Goal: Information Seeking & Learning: Learn about a topic

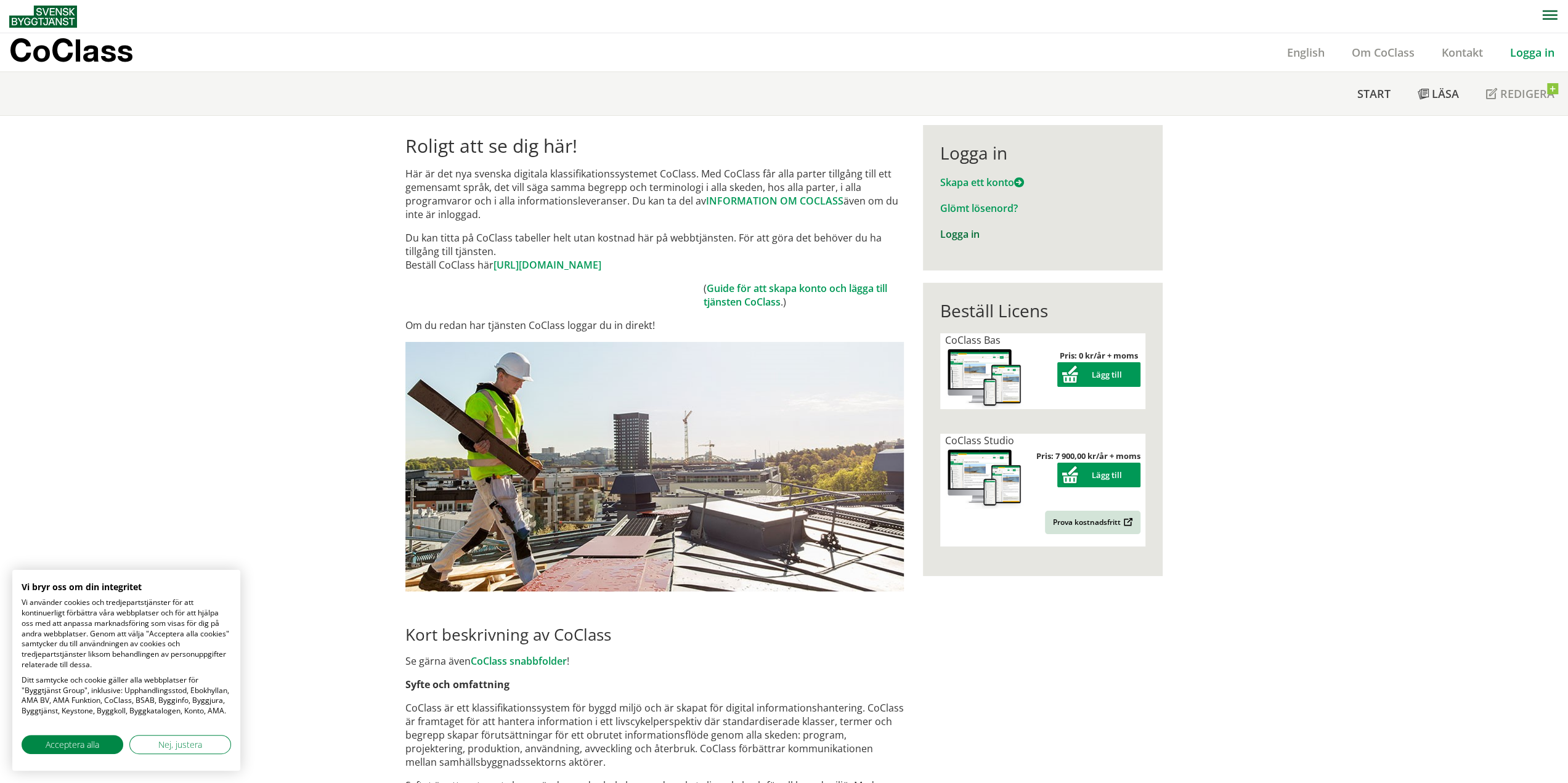
click at [964, 237] on link "Logga in" at bounding box center [960, 234] width 39 height 14
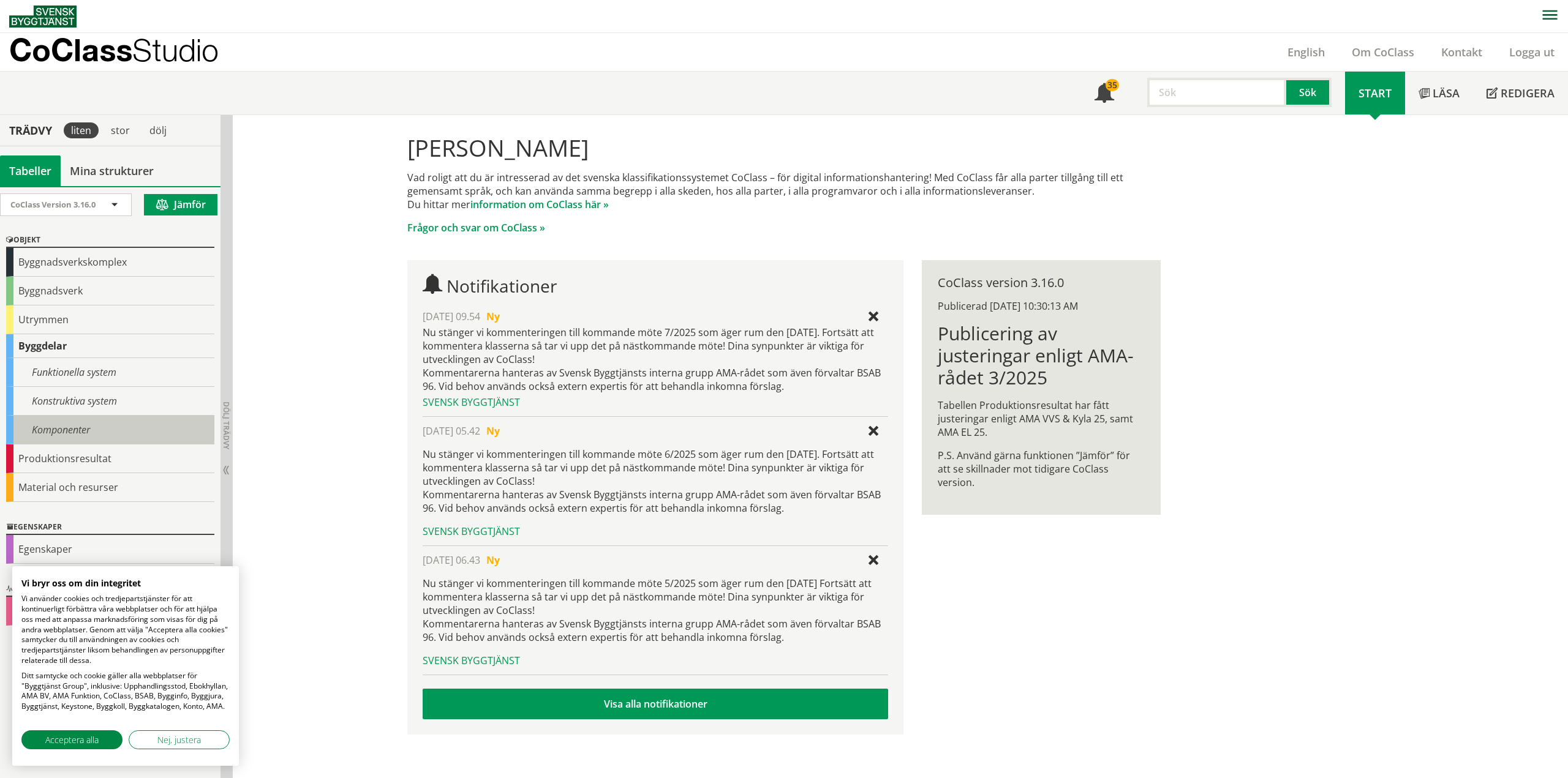
click at [98, 426] on div "Komponenter" at bounding box center [110, 430] width 208 height 29
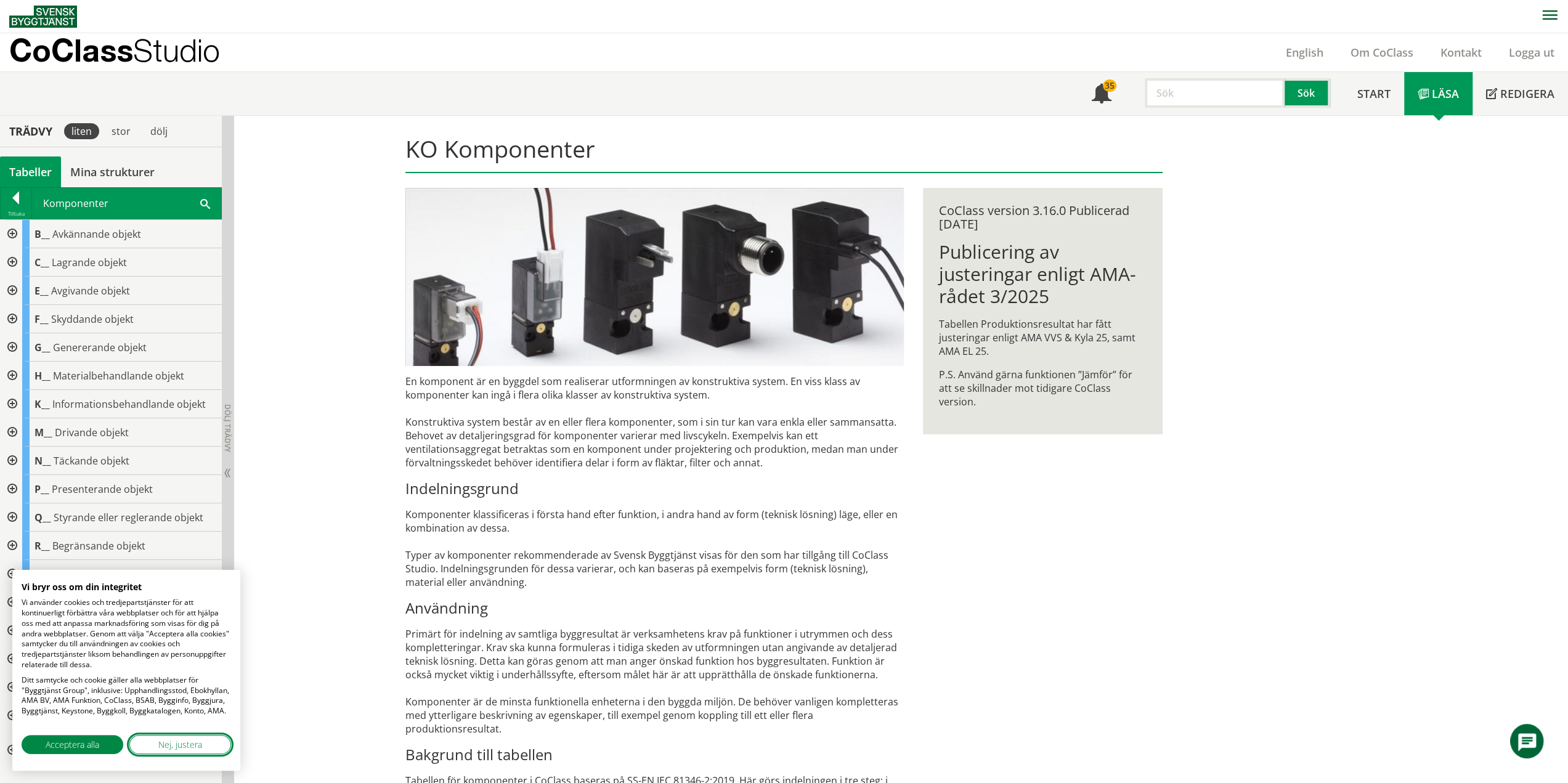
click at [172, 747] on span "Nej, justera" at bounding box center [180, 744] width 44 height 13
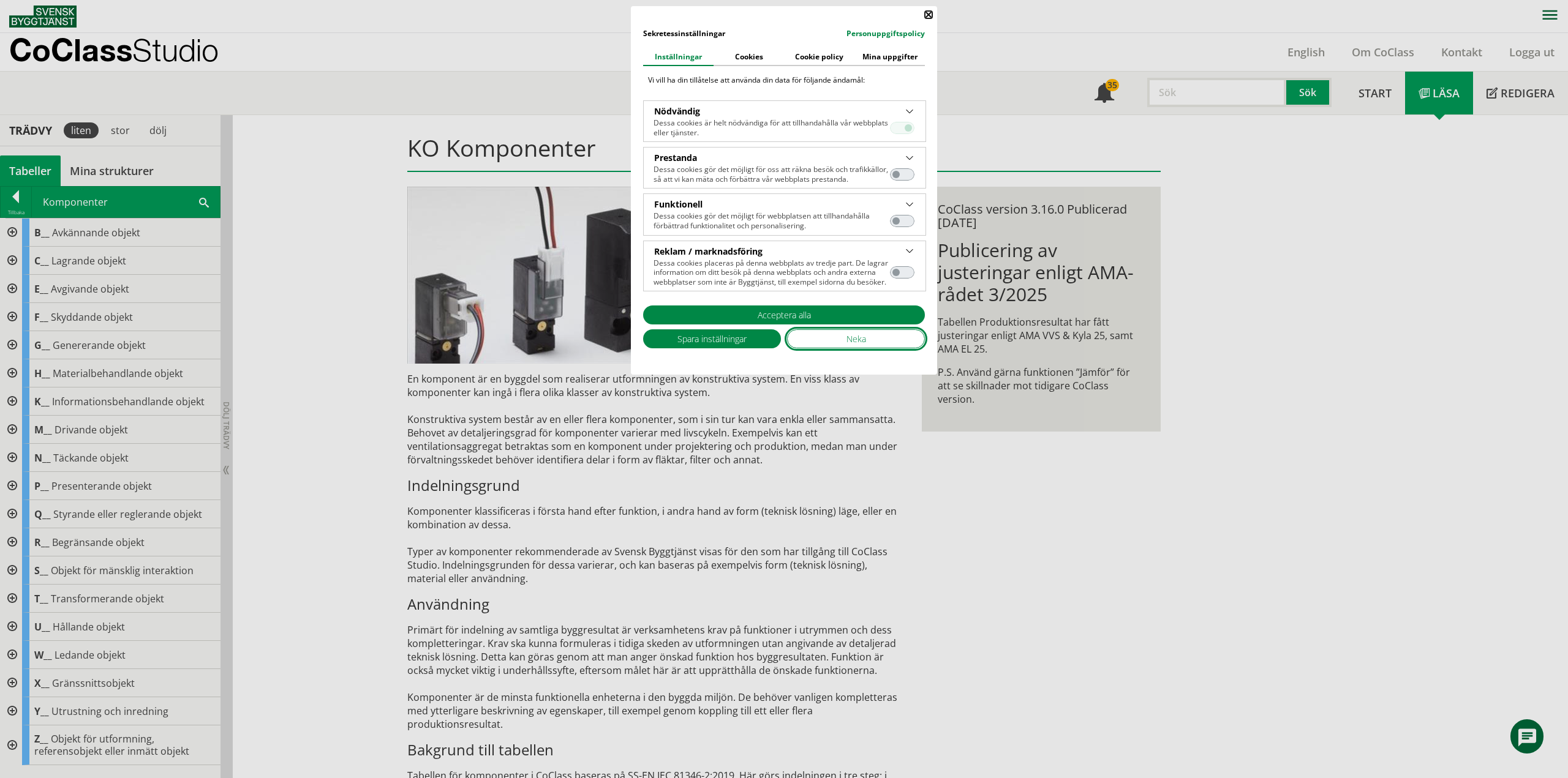
click at [822, 339] on button "Neka" at bounding box center [856, 338] width 138 height 19
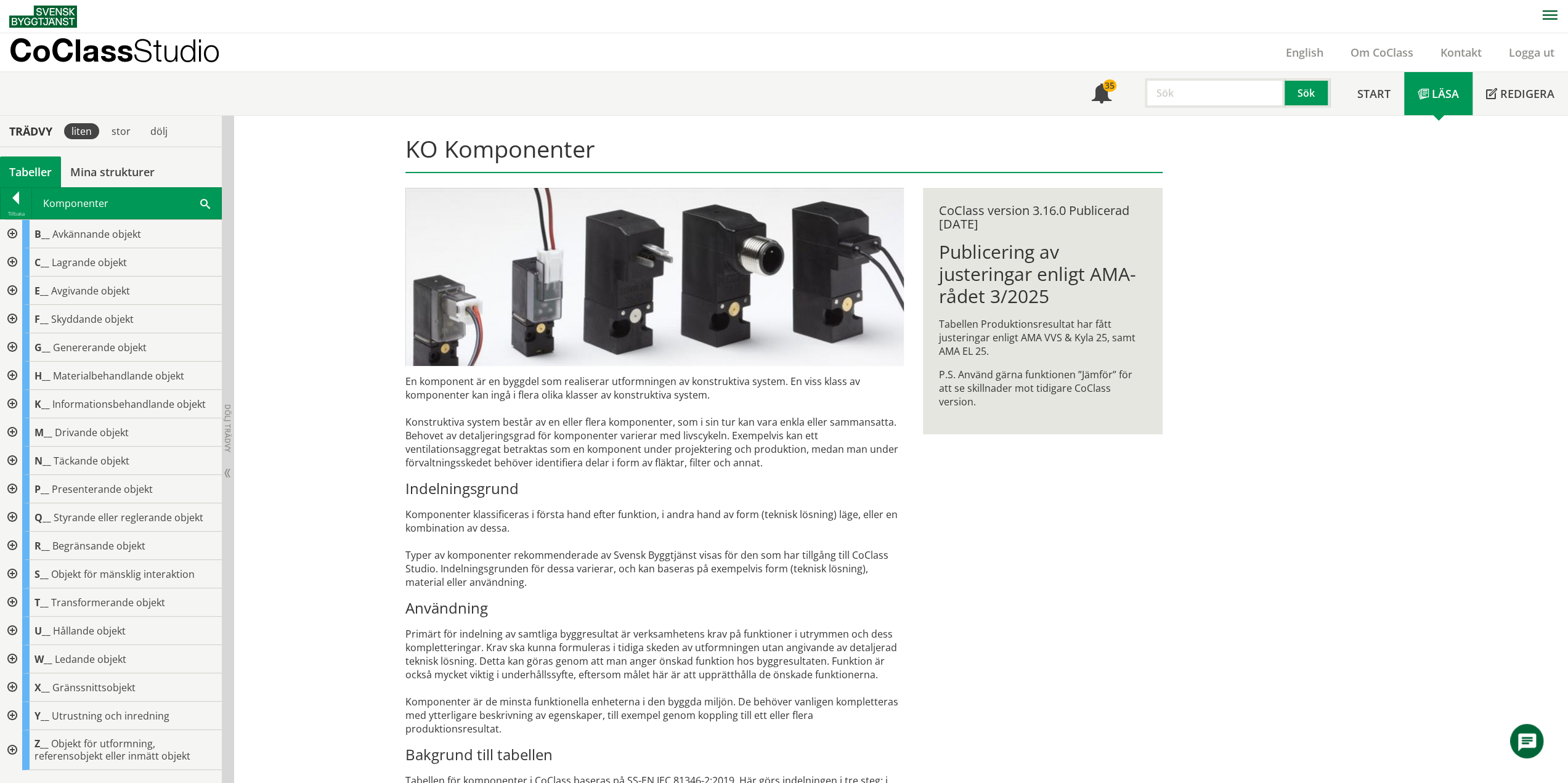
click at [11, 542] on div at bounding box center [11, 545] width 22 height 28
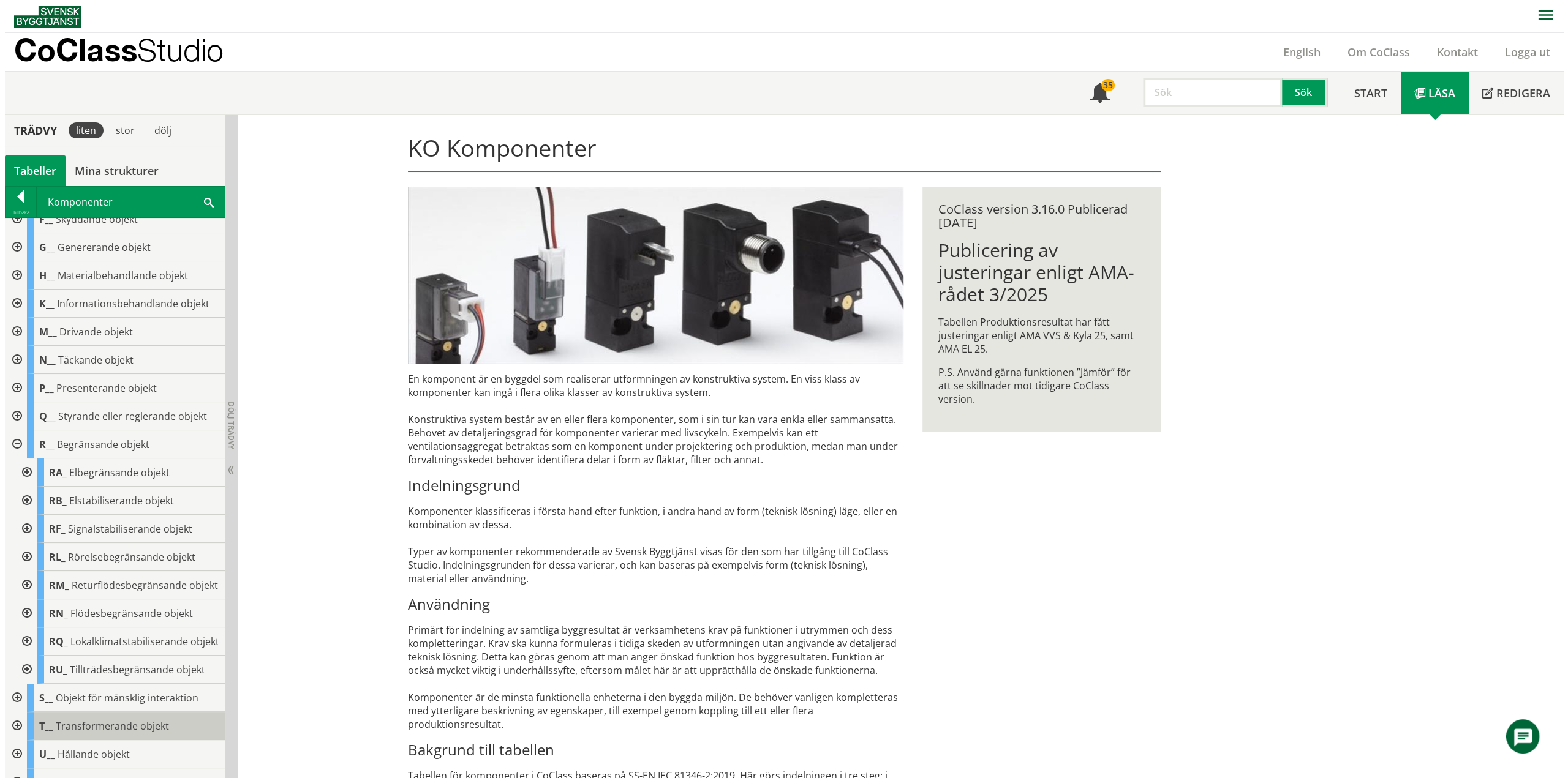
scroll to position [234, 0]
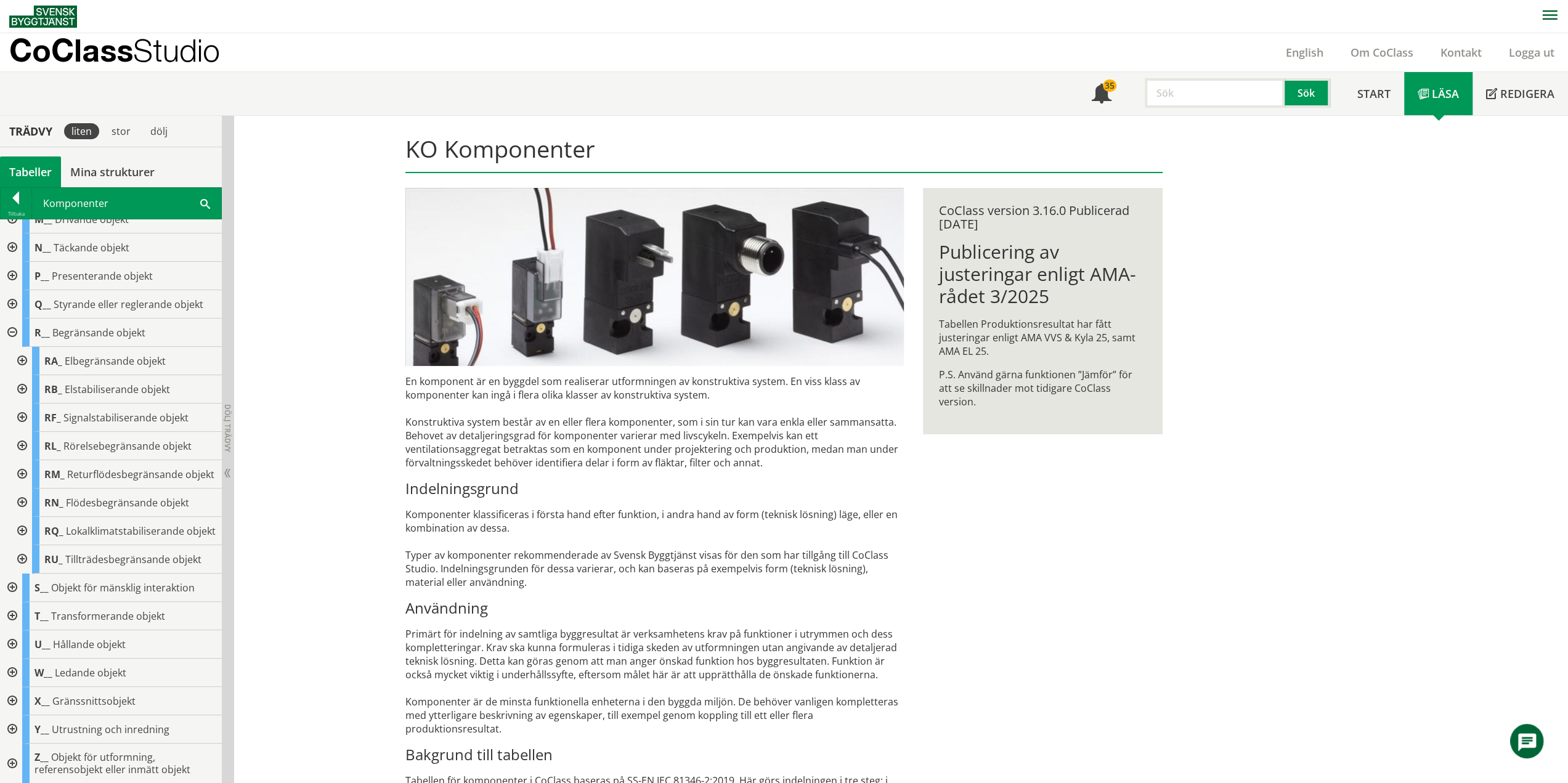
click at [22, 558] on div at bounding box center [21, 559] width 22 height 28
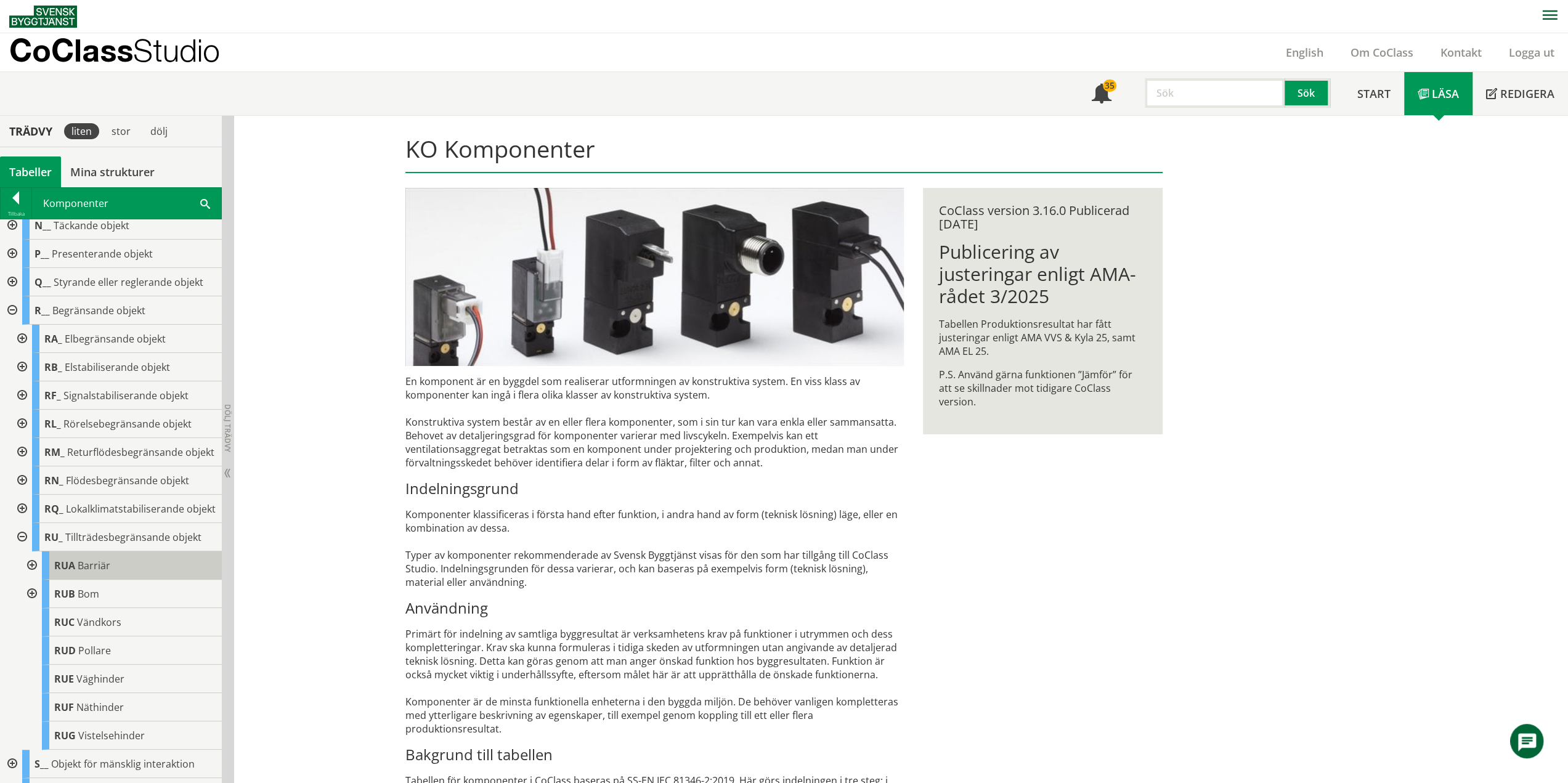
click at [84, 572] on span "Barriär" at bounding box center [94, 565] width 33 height 14
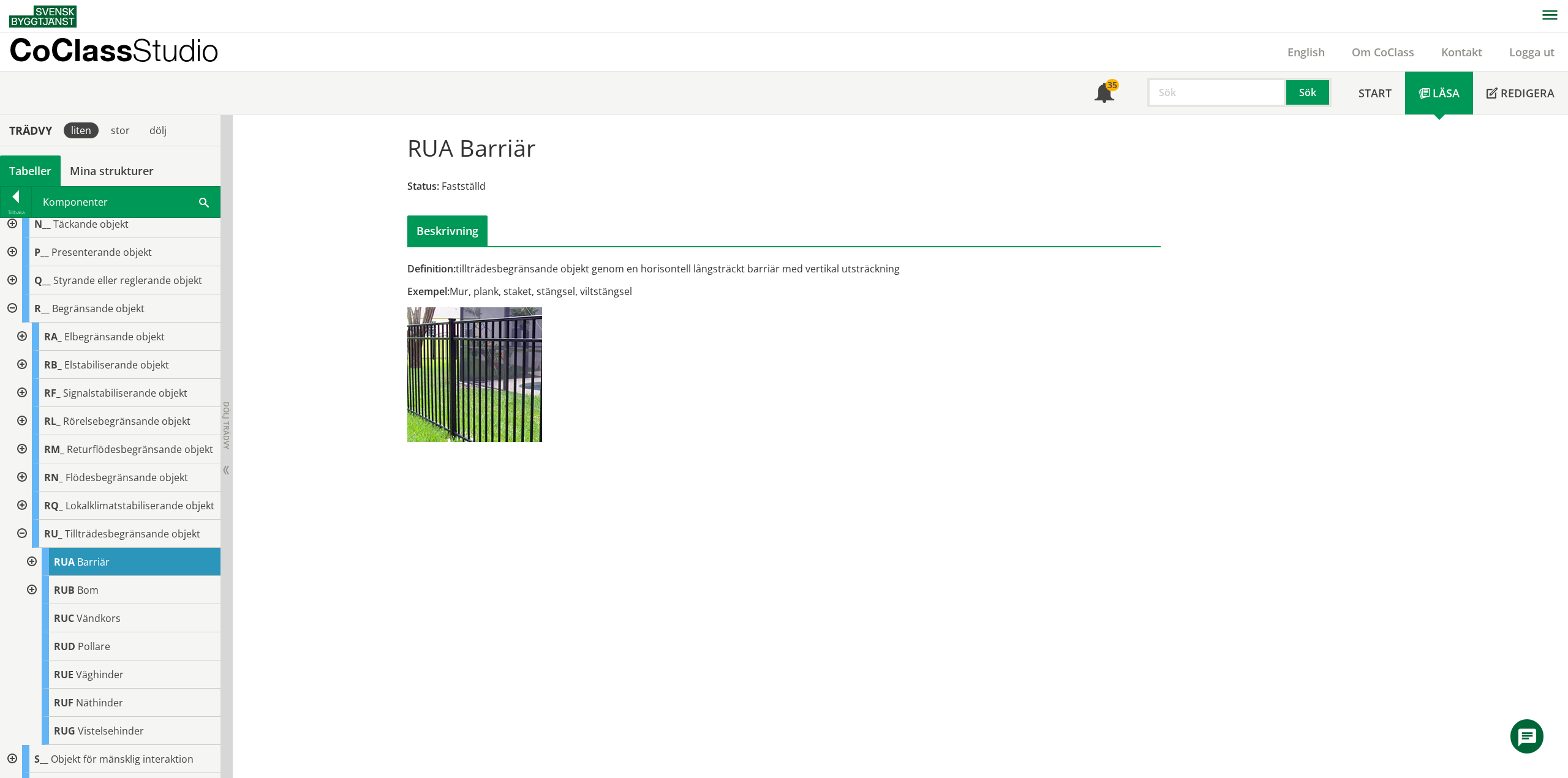
click at [34, 576] on div at bounding box center [31, 561] width 22 height 28
click at [40, 632] on div at bounding box center [40, 618] width 22 height 28
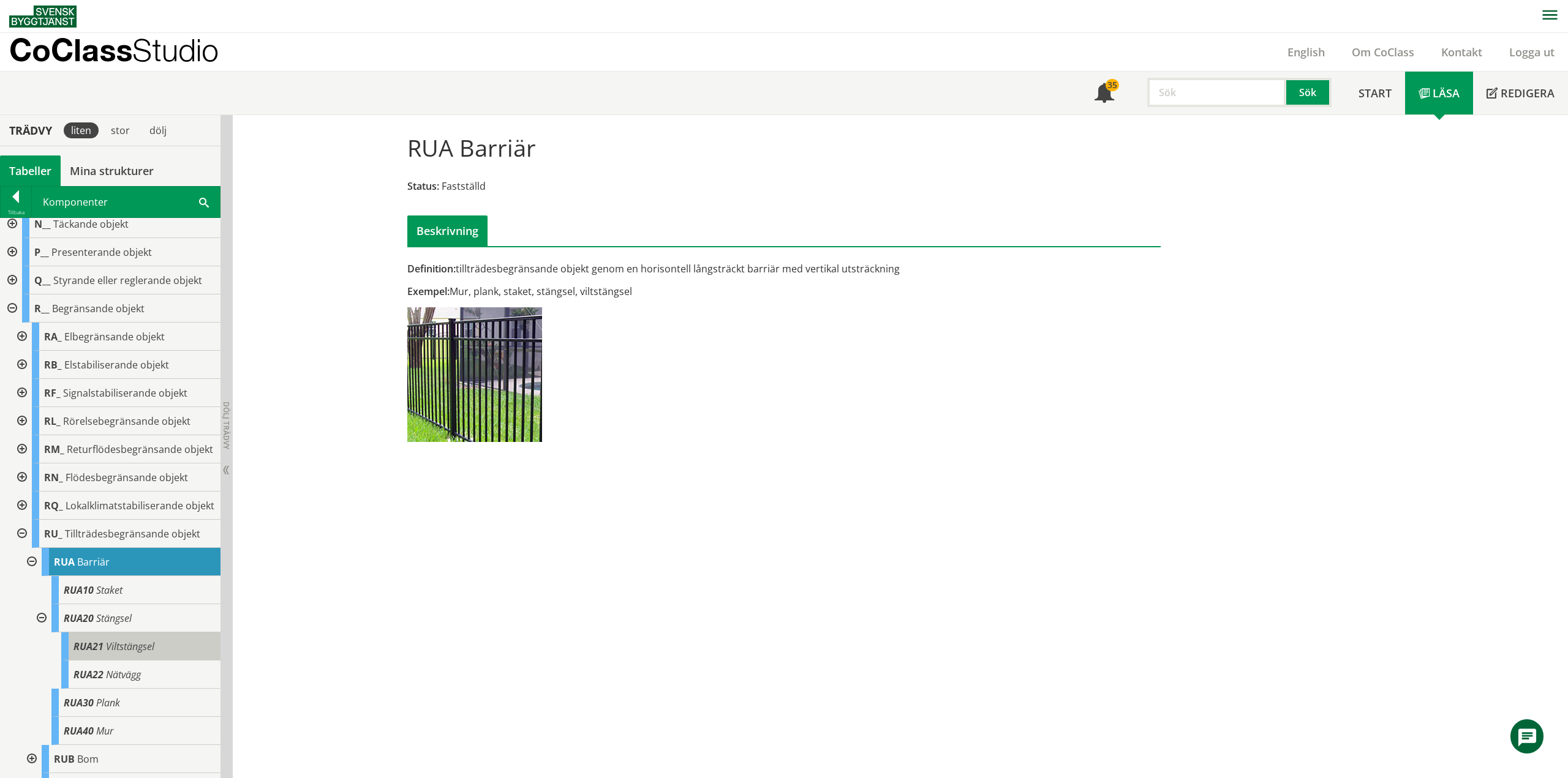
click at [121, 653] on span "Viltstängsel" at bounding box center [130, 646] width 49 height 14
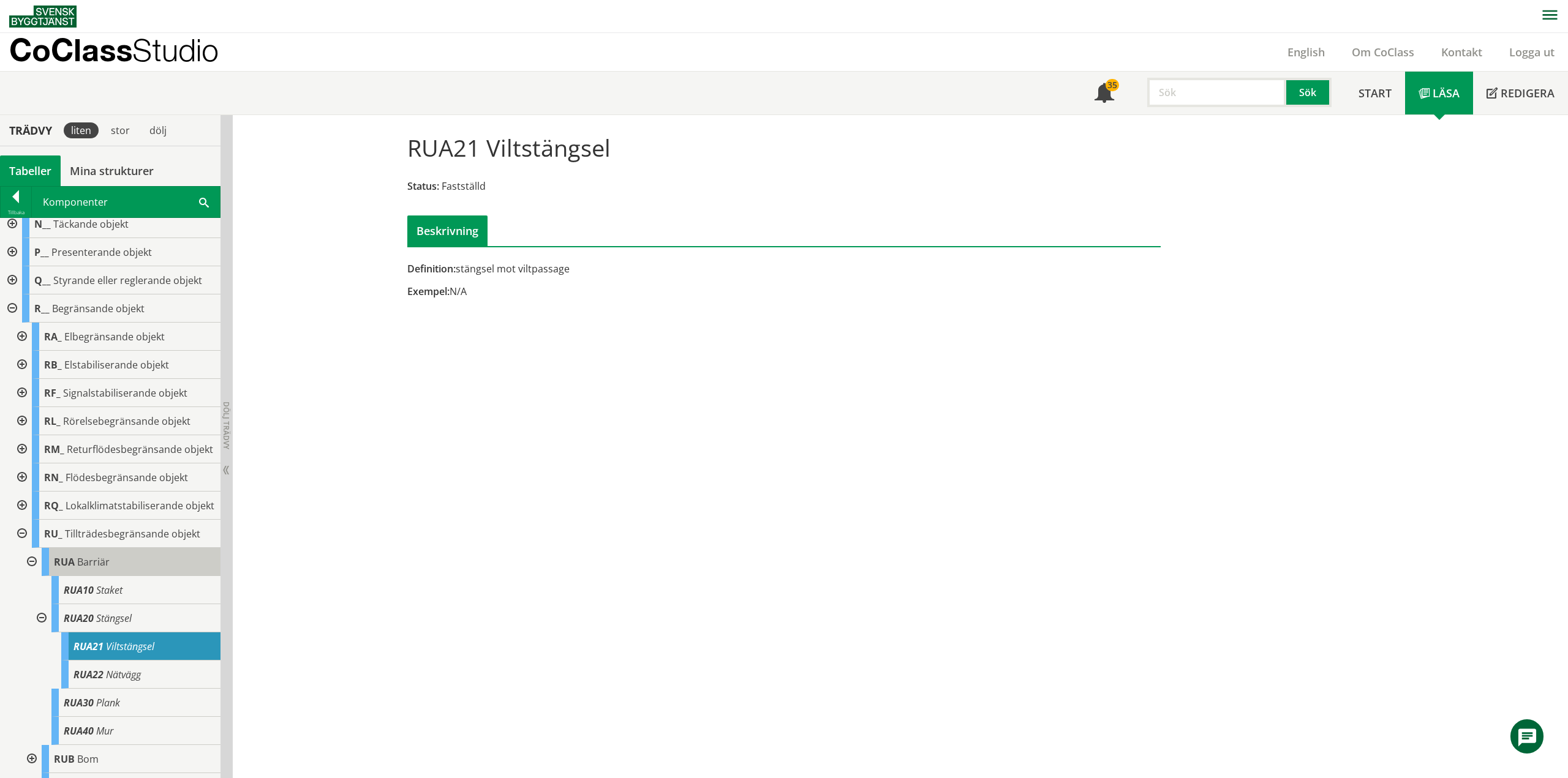
click at [140, 576] on div "RUA Barriär" at bounding box center [131, 561] width 179 height 28
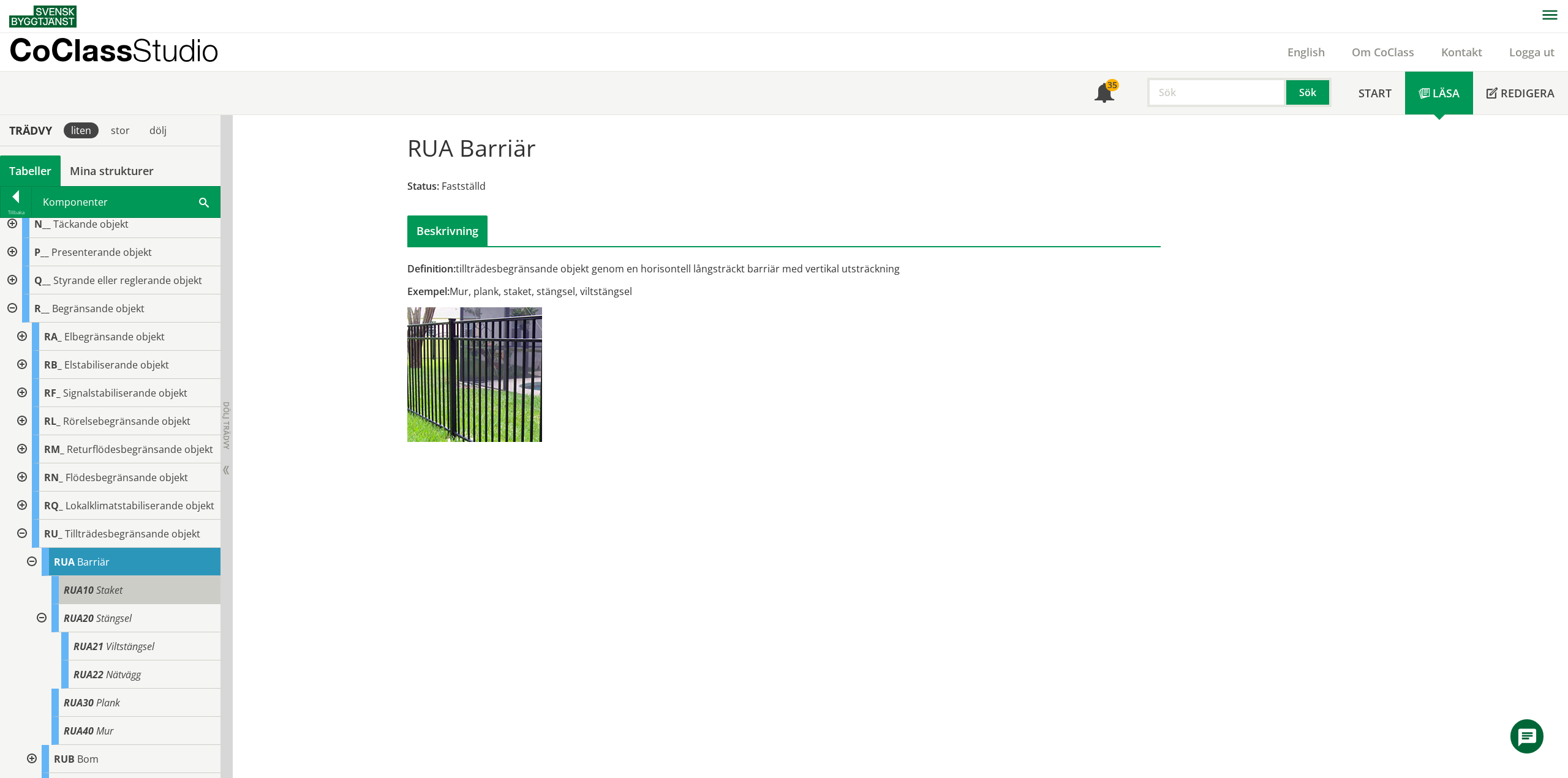
click at [167, 604] on div "RUA10 Staket" at bounding box center [136, 590] width 169 height 28
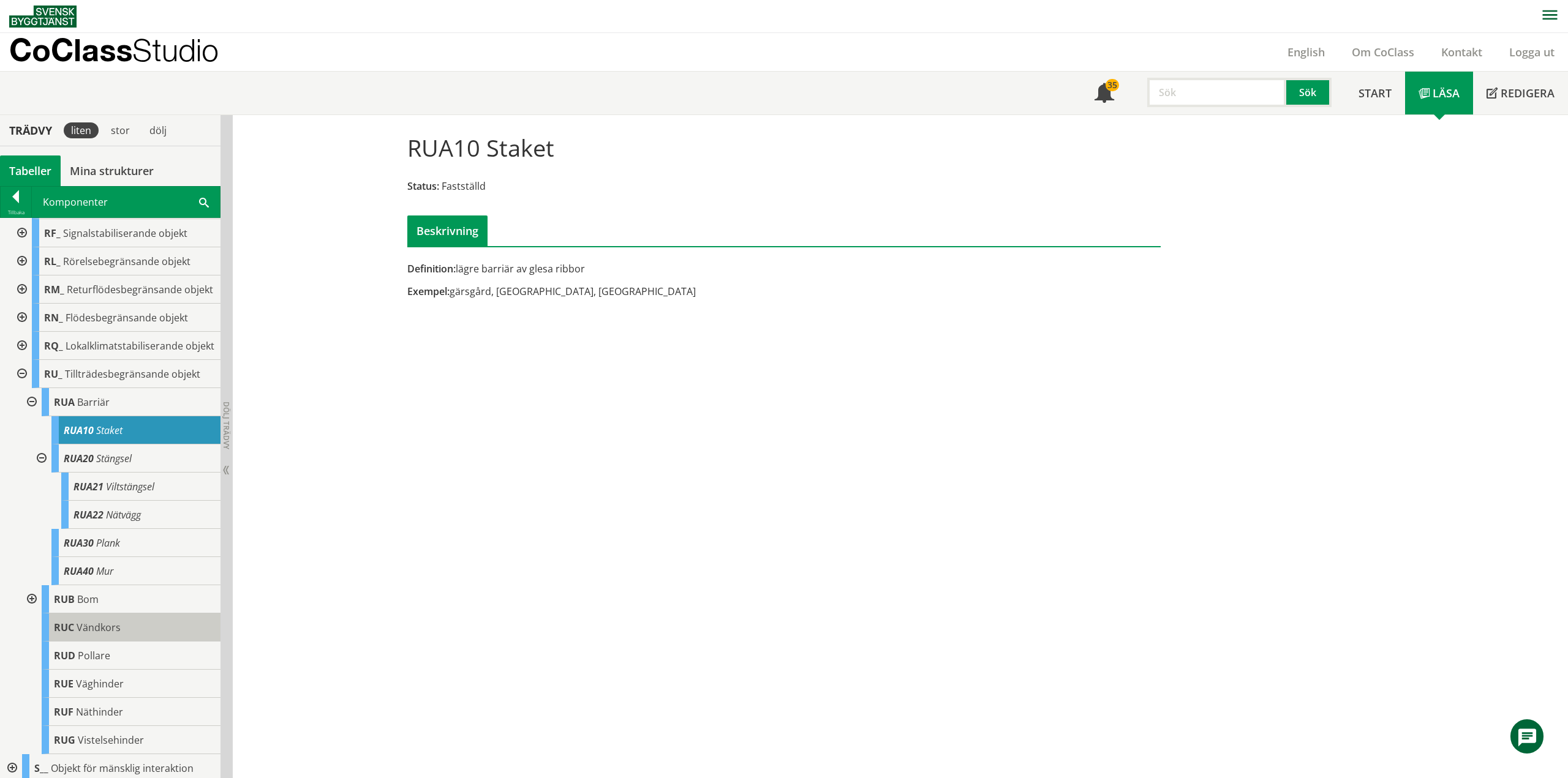
scroll to position [356, 0]
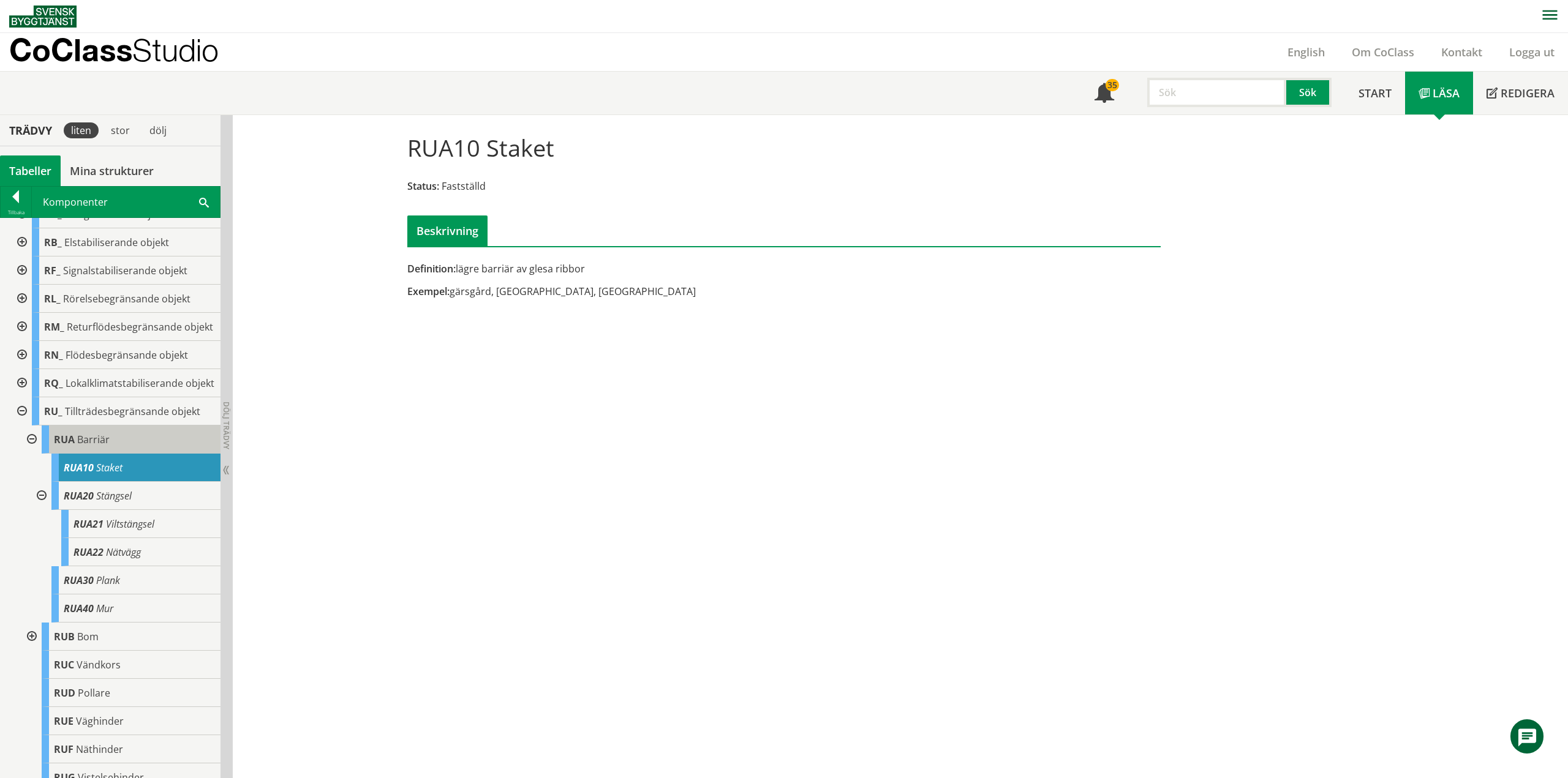
click at [173, 454] on div "RUA Barriär" at bounding box center [131, 439] width 179 height 28
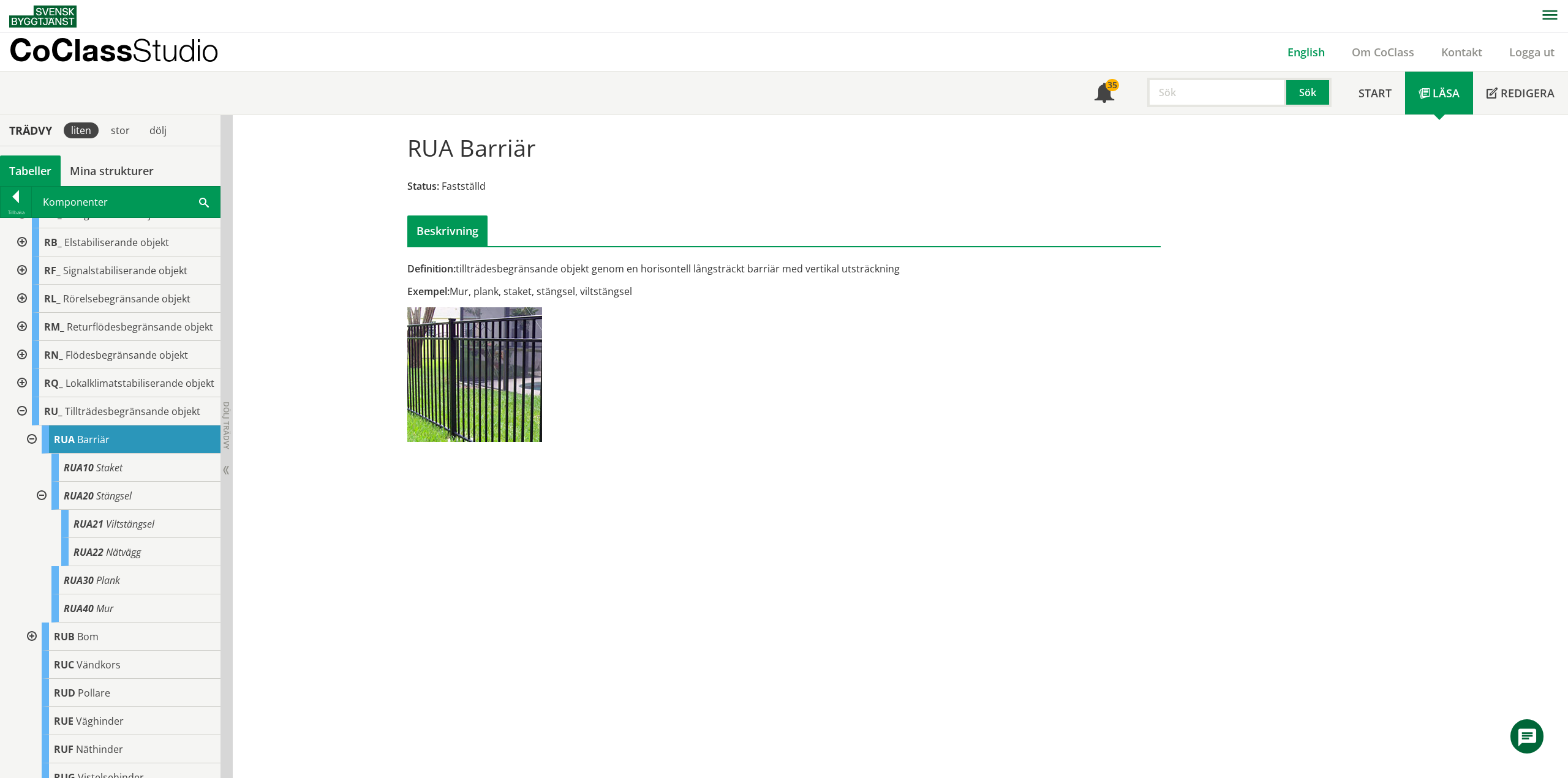
click at [1310, 51] on link "English" at bounding box center [1306, 52] width 64 height 15
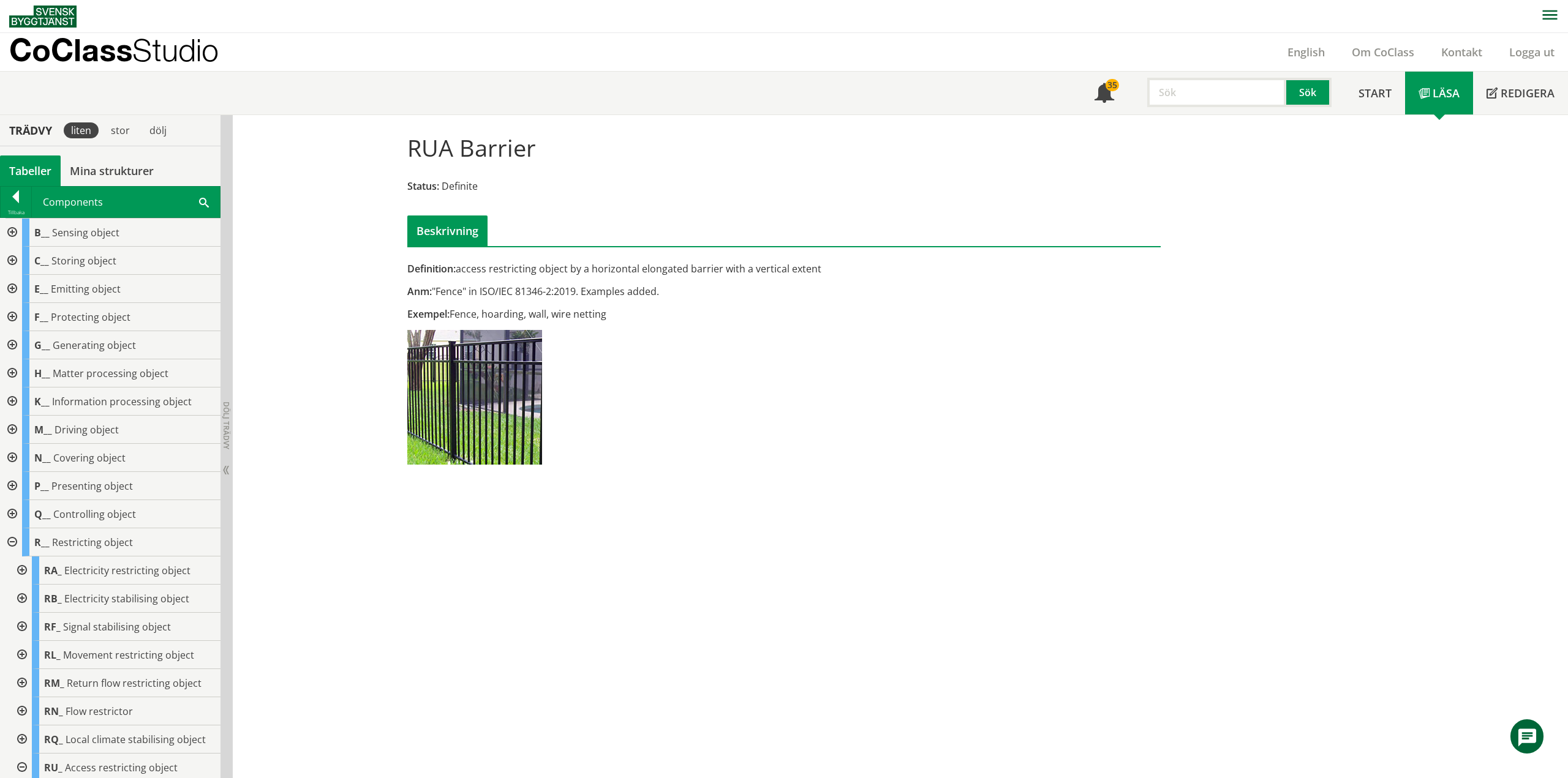
click at [594, 315] on div "Exempel: Fence, hoarding, wall, wire netting" at bounding box center [654, 313] width 495 height 14
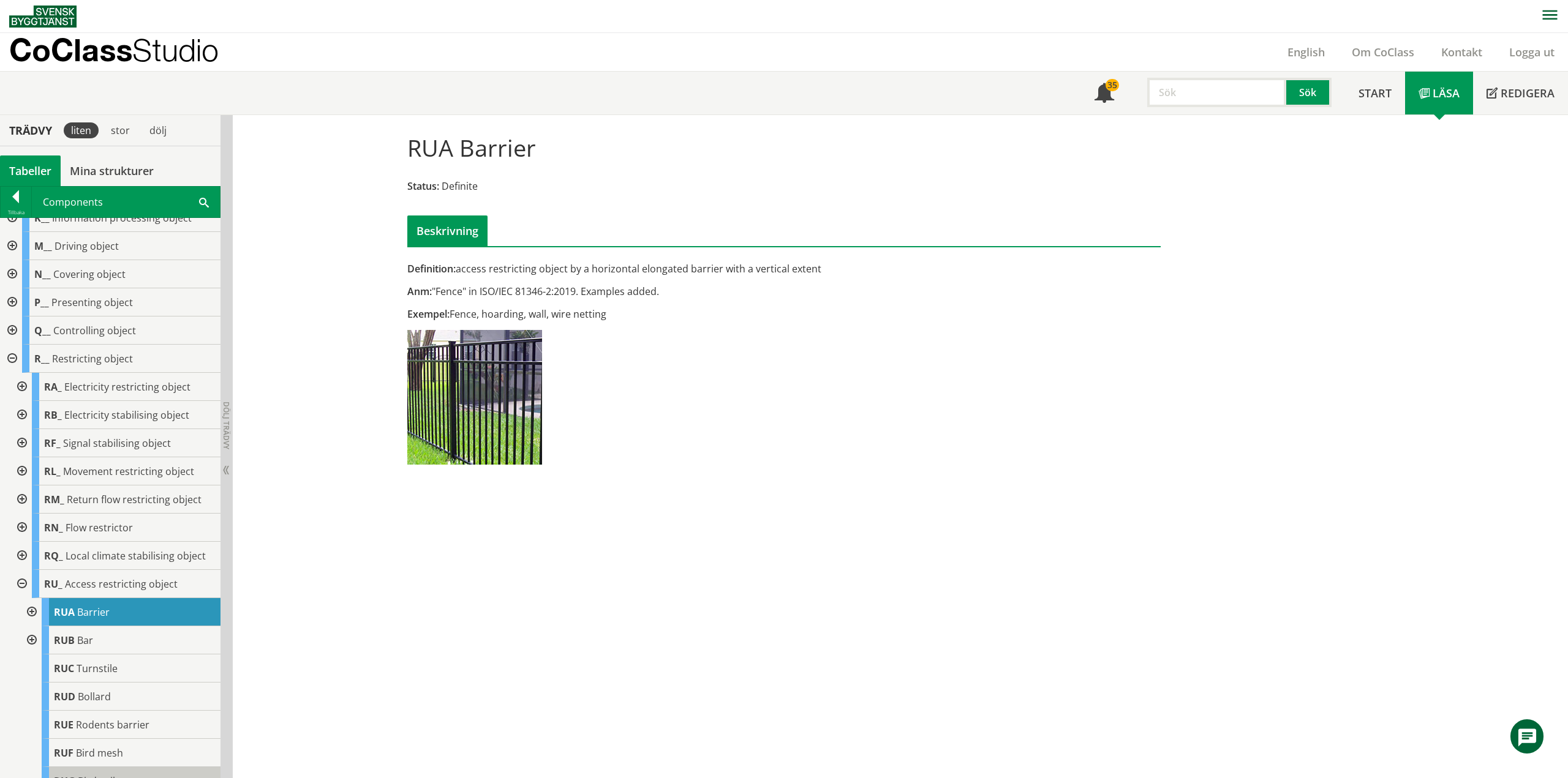
scroll to position [408, 0]
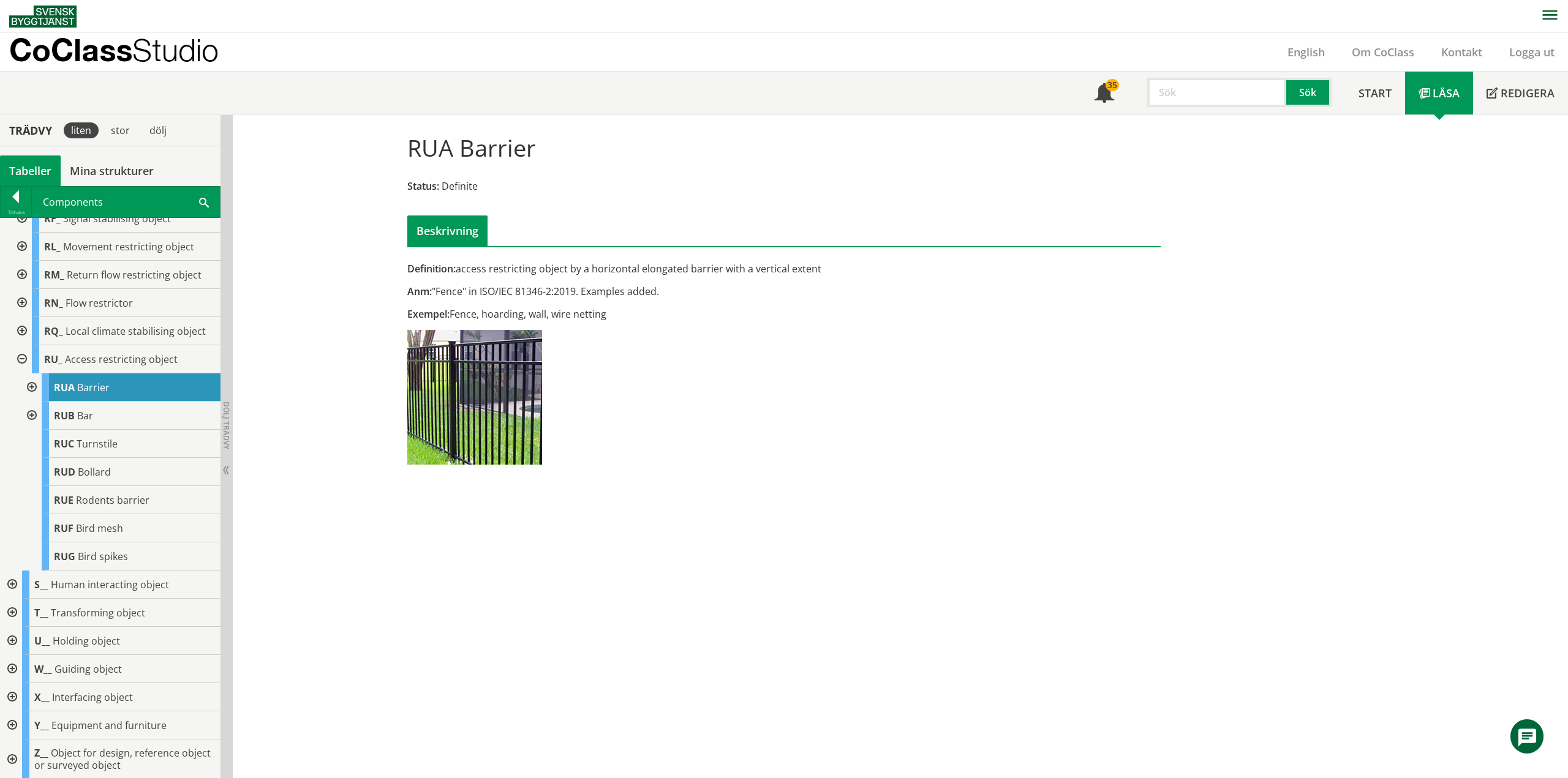
click at [34, 386] on div at bounding box center [31, 387] width 22 height 28
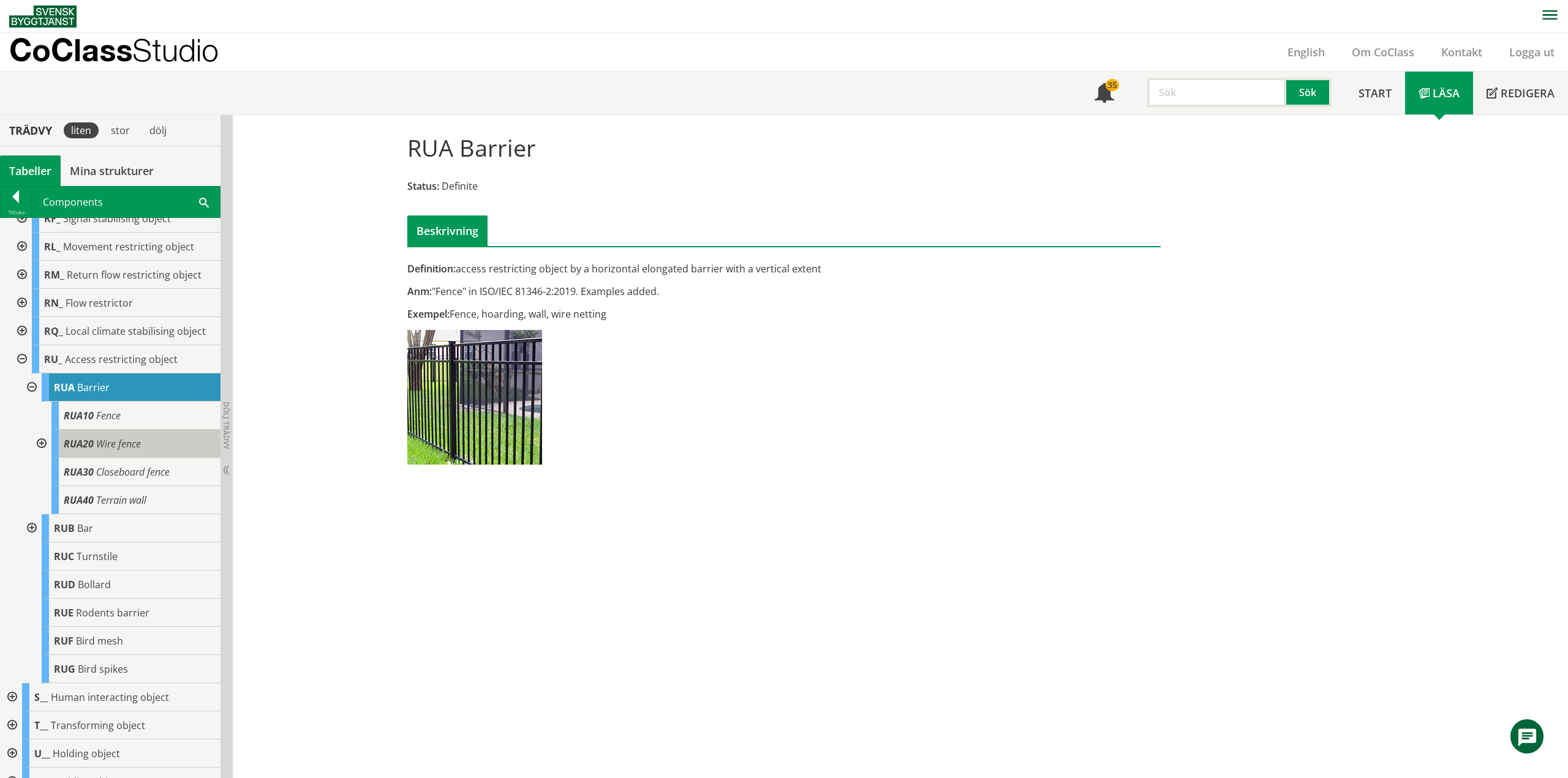
click at [106, 446] on span "Wire fence" at bounding box center [118, 443] width 45 height 14
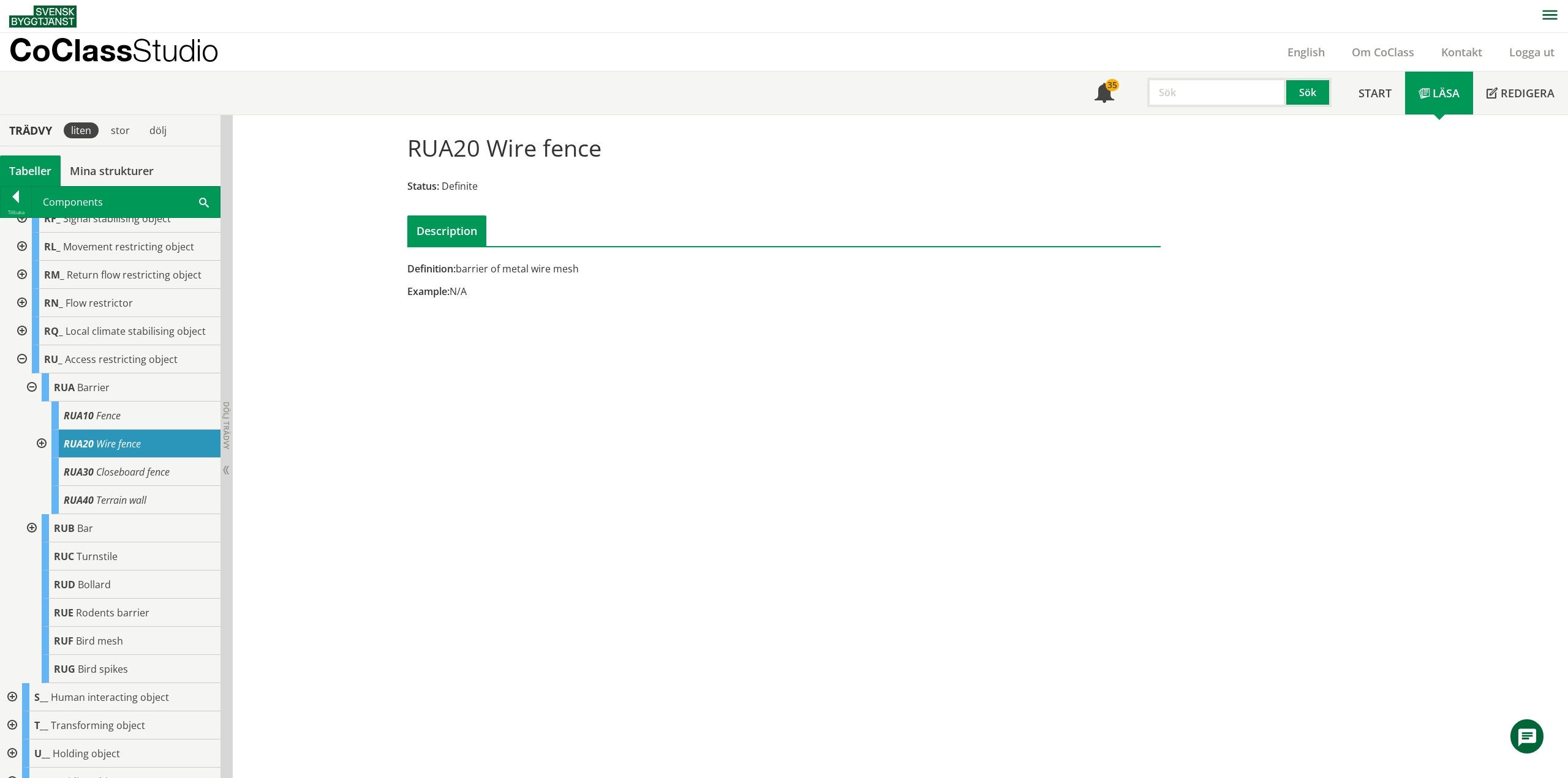
click at [42, 439] on div at bounding box center [40, 443] width 22 height 28
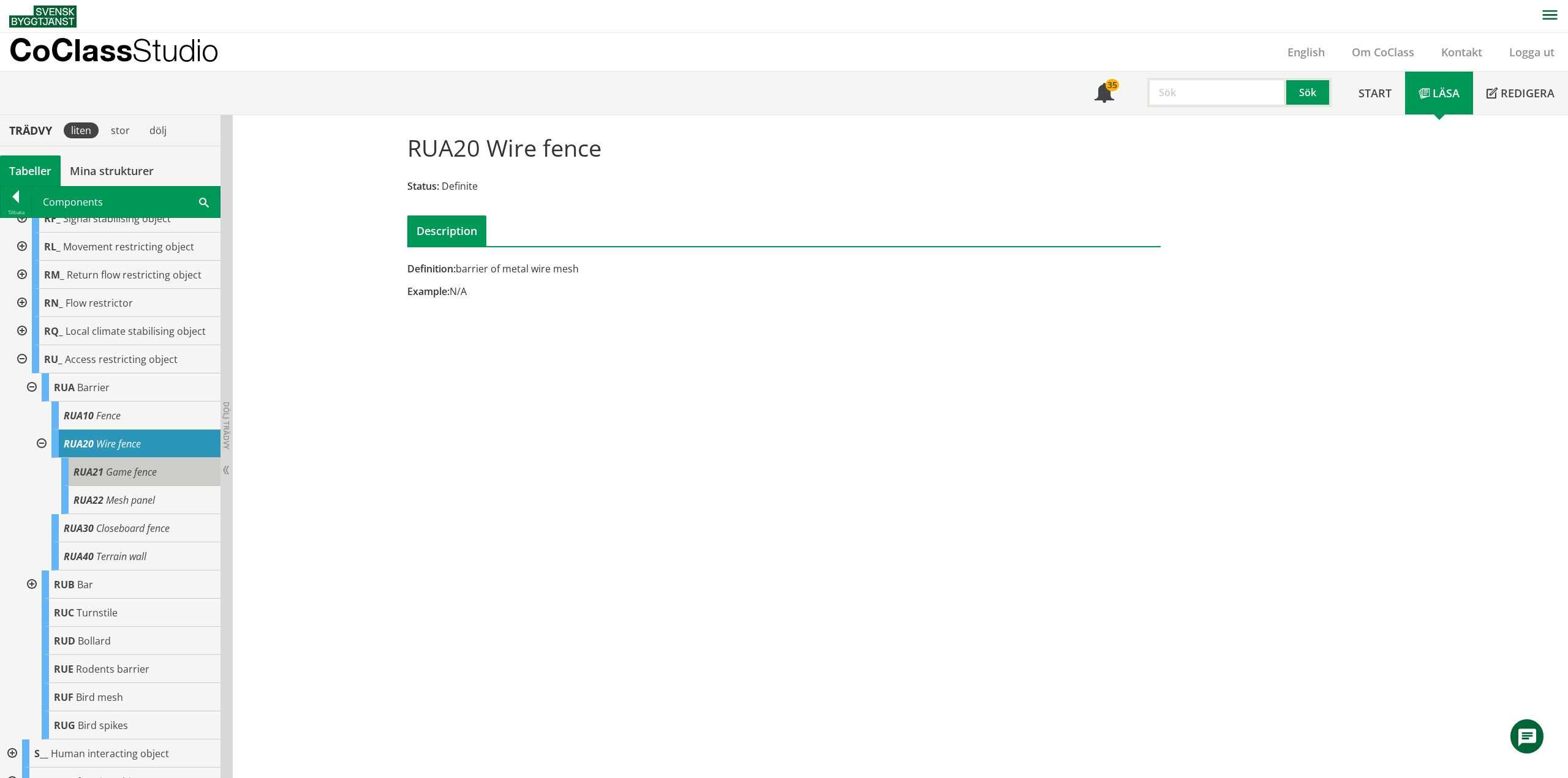
click at [161, 473] on div "RUA21 Game fence" at bounding box center [140, 472] width 159 height 28
click at [158, 446] on div "RUA20 Wire fence" at bounding box center [136, 443] width 169 height 28
click at [166, 495] on div "RUA22 Mesh panel" at bounding box center [140, 500] width 159 height 28
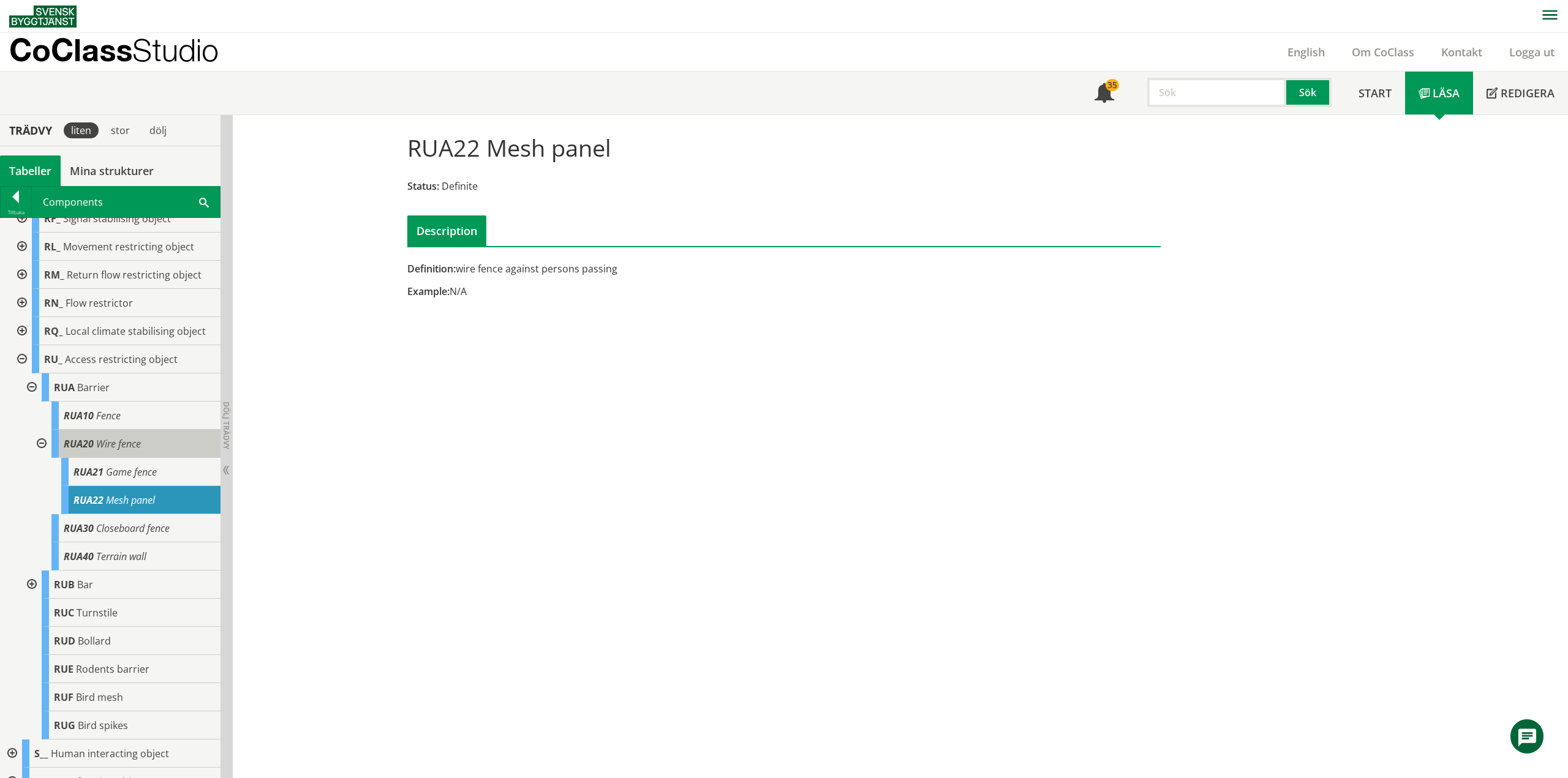
click at [162, 444] on div "RUA20 Wire fence" at bounding box center [136, 443] width 169 height 28
